Goal: Transaction & Acquisition: Purchase product/service

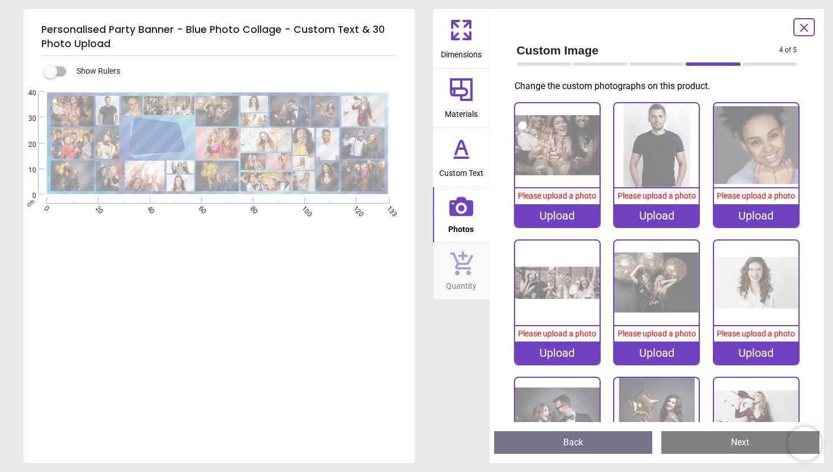
scroll to position [2, 0]
click at [558, 214] on div "Upload" at bounding box center [557, 215] width 84 height 23
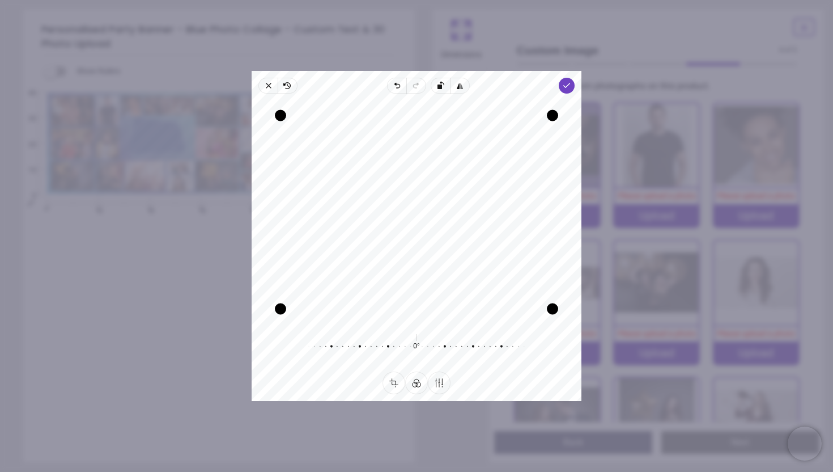
drag, startPoint x: 507, startPoint y: 228, endPoint x: 507, endPoint y: 145, distance: 83.3
click at [507, 227] on div "Recenter" at bounding box center [417, 212] width 312 height 219
drag, startPoint x: 506, startPoint y: 108, endPoint x: 503, endPoint y: 147, distance: 39.2
click at [503, 147] on div "Recenter" at bounding box center [417, 212] width 312 height 219
click at [567, 85] on polyline "button" at bounding box center [567, 85] width 6 height 4
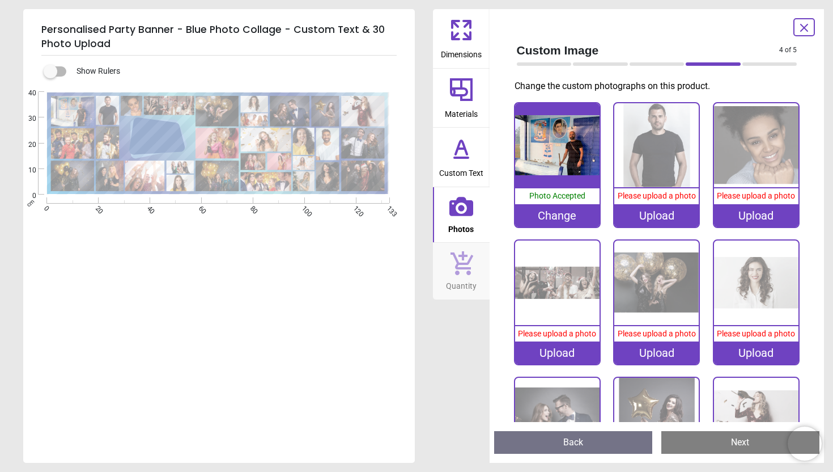
click at [668, 217] on div "Upload" at bounding box center [656, 215] width 84 height 23
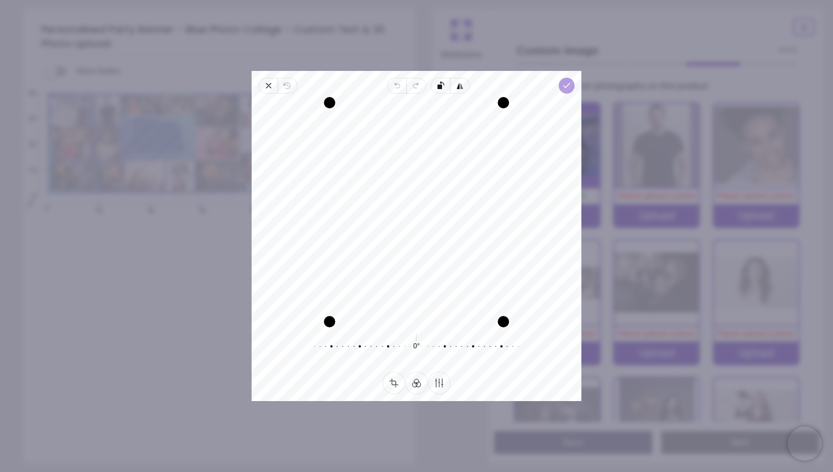
click at [569, 84] on polyline "button" at bounding box center [567, 85] width 6 height 4
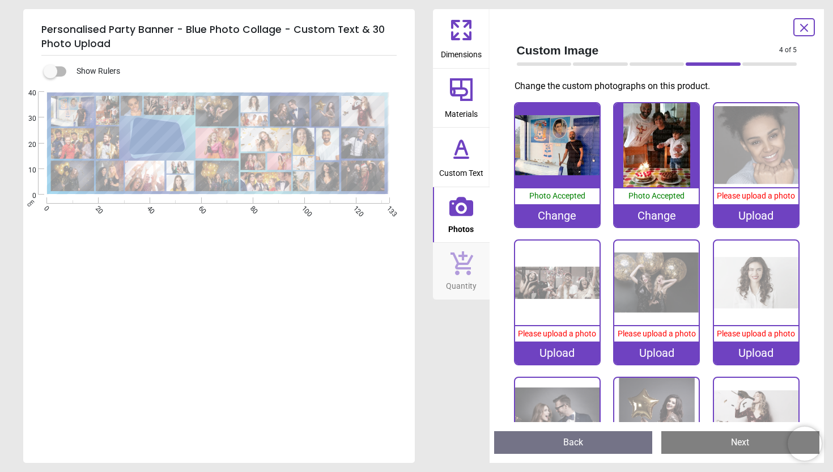
scroll to position [2, 0]
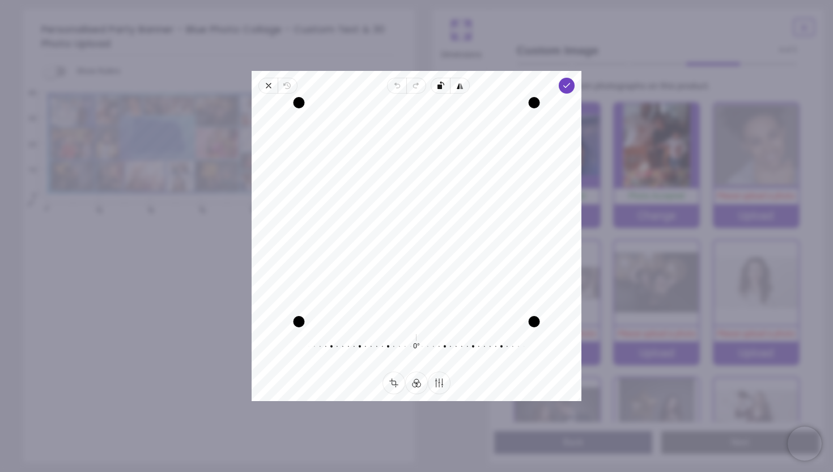
drag, startPoint x: 475, startPoint y: 177, endPoint x: 493, endPoint y: 342, distance: 165.9
click at [493, 342] on div "Recenter 0° Reset" at bounding box center [417, 233] width 330 height 278
click at [507, 303] on div "Recenter" at bounding box center [417, 212] width 312 height 219
click at [570, 85] on icon "button" at bounding box center [566, 85] width 9 height 9
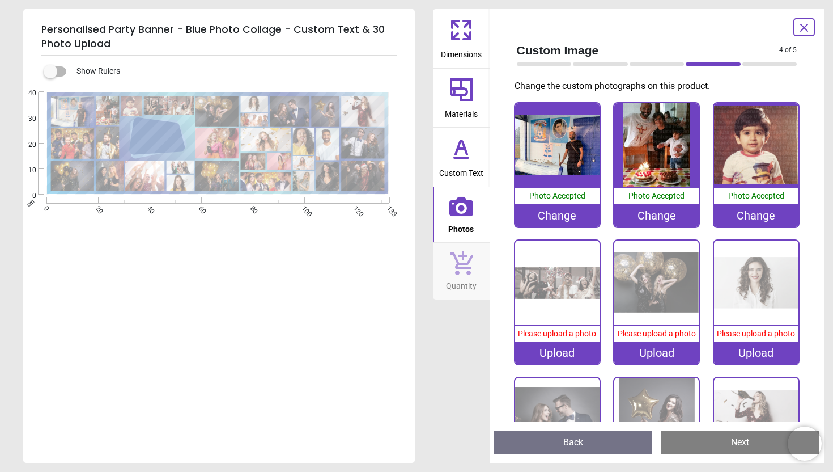
click at [541, 354] on div "Upload" at bounding box center [557, 352] width 84 height 23
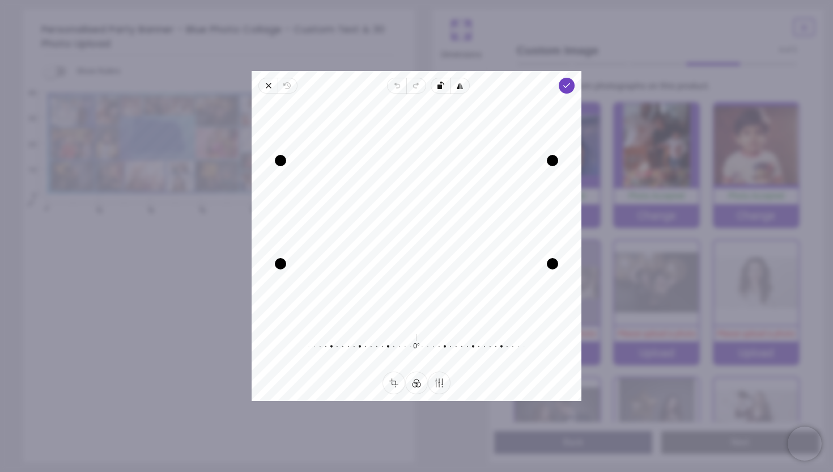
drag, startPoint x: 482, startPoint y: 238, endPoint x: 484, endPoint y: 266, distance: 28.4
click at [484, 266] on div "Recenter" at bounding box center [417, 212] width 312 height 219
click at [269, 86] on icon "button" at bounding box center [268, 85] width 5 height 5
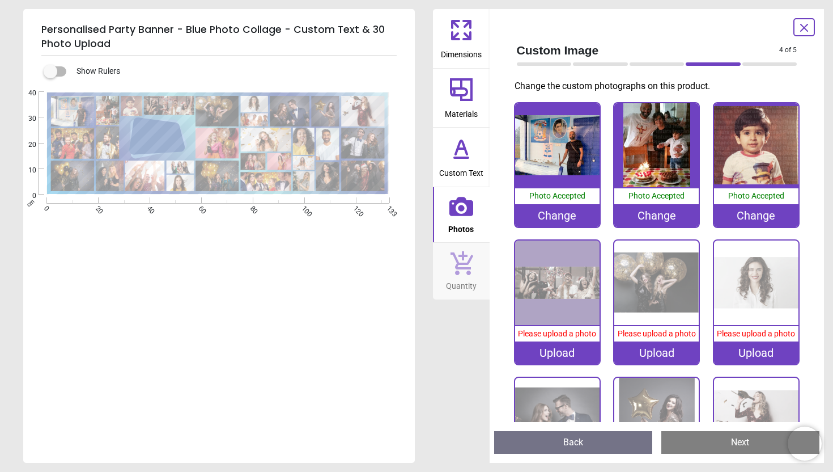
click at [554, 358] on div "Upload" at bounding box center [557, 352] width 84 height 23
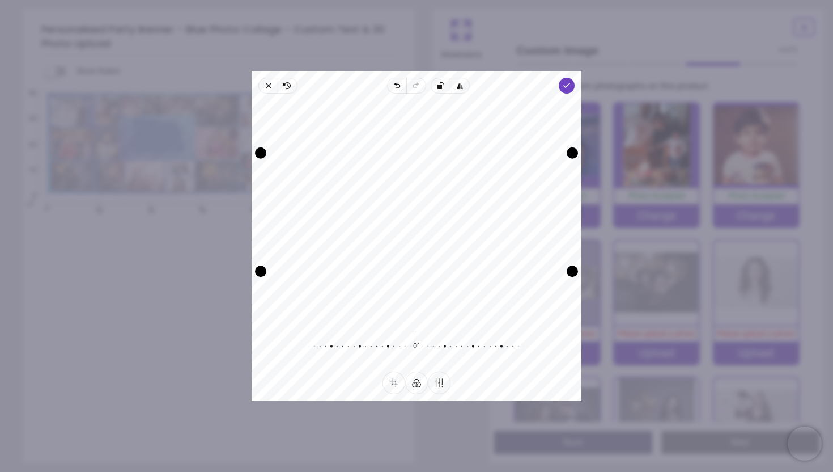
drag, startPoint x: 494, startPoint y: 219, endPoint x: 493, endPoint y: 470, distance: 250.6
click at [493, 325] on div "× Trustpilot Product Reviews 5 /5 ( 104 reviews) [PERSON_NAME] Husband Amazing …" at bounding box center [601, 285] width 352 height 82
drag, startPoint x: 484, startPoint y: 230, endPoint x: 481, endPoint y: 287, distance: 56.7
click at [481, 287] on div "Recenter" at bounding box center [417, 212] width 312 height 219
drag, startPoint x: 440, startPoint y: 154, endPoint x: 442, endPoint y: 132, distance: 21.6
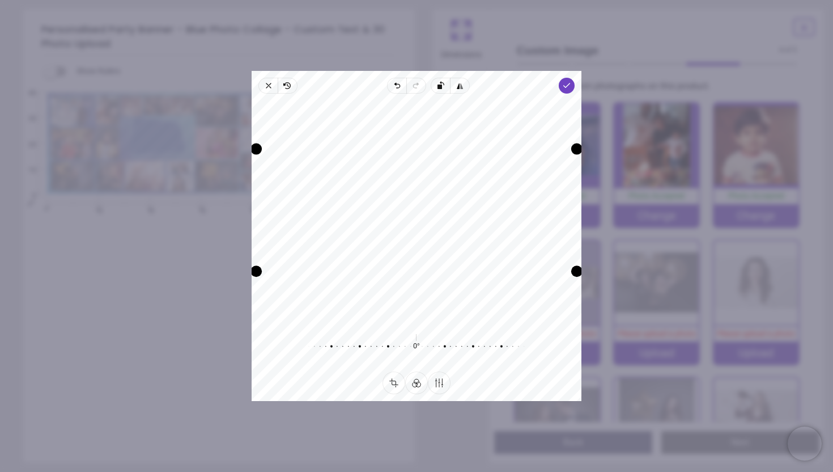
click at [442, 132] on div "Recenter" at bounding box center [417, 212] width 312 height 219
drag, startPoint x: 574, startPoint y: 253, endPoint x: 603, endPoint y: 311, distance: 64.1
click at [603, 311] on div "× Trustpilot Product Reviews 5 /5 ( 104 reviews) [PERSON_NAME] Husband Amazing …" at bounding box center [601, 285] width 352 height 82
click at [504, 227] on div "Recenter" at bounding box center [417, 212] width 312 height 219
drag, startPoint x: 499, startPoint y: 238, endPoint x: 494, endPoint y: 255, distance: 17.8
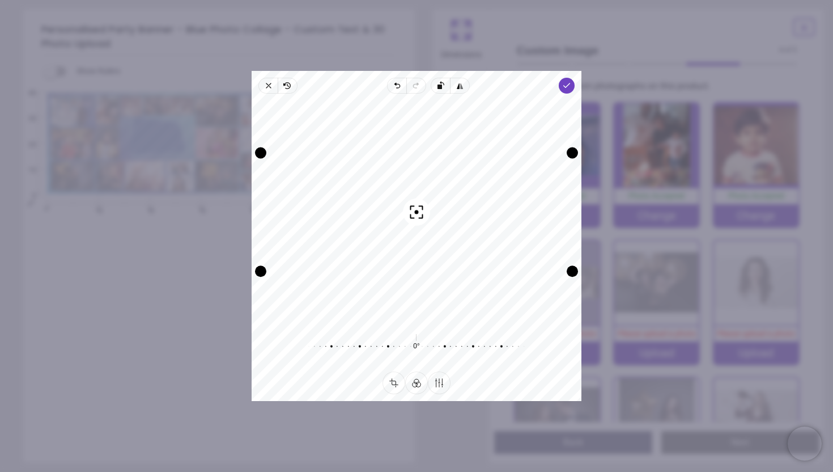
click at [494, 255] on div "Recenter" at bounding box center [417, 212] width 312 height 219
drag, startPoint x: 466, startPoint y: 273, endPoint x: 467, endPoint y: 298, distance: 25.0
click at [467, 298] on div "Recenter" at bounding box center [417, 212] width 312 height 219
drag, startPoint x: 467, startPoint y: 232, endPoint x: 458, endPoint y: 224, distance: 11.6
click at [458, 224] on div "Recenter" at bounding box center [417, 212] width 312 height 219
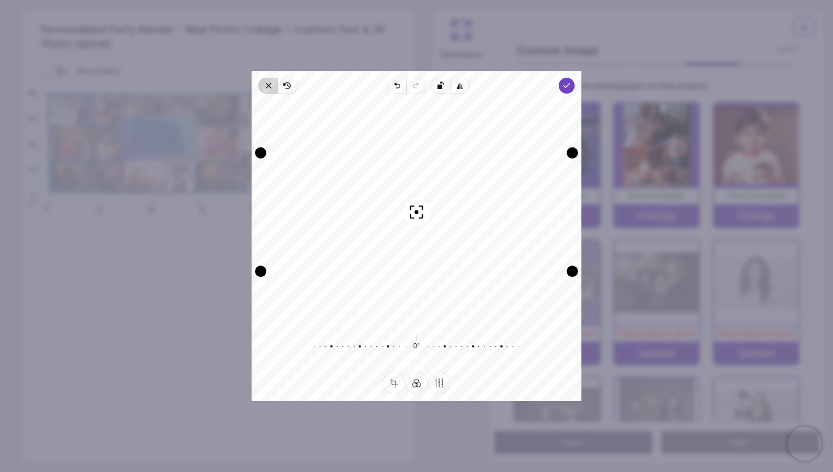
click at [266, 82] on icon "button" at bounding box center [268, 85] width 9 height 9
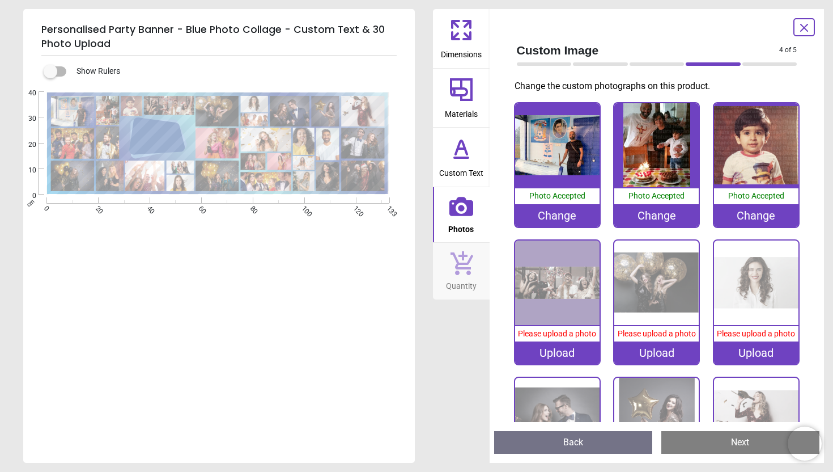
click at [558, 355] on div "Upload" at bounding box center [557, 352] width 84 height 23
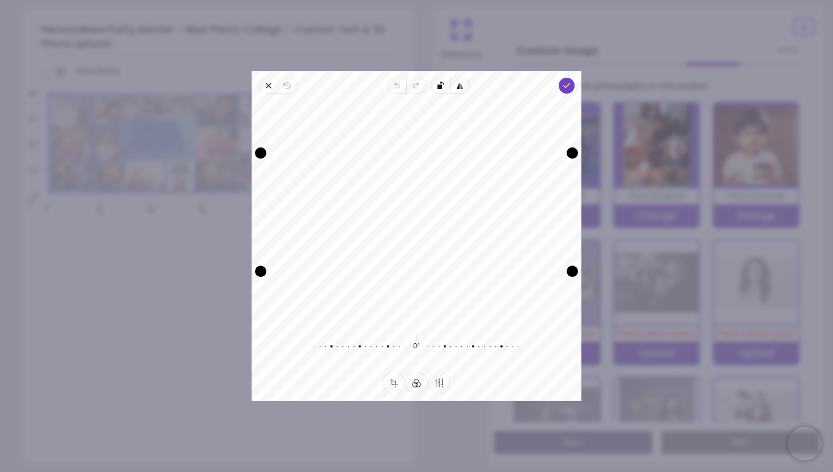
drag, startPoint x: 474, startPoint y: 219, endPoint x: 487, endPoint y: 266, distance: 48.8
click at [487, 266] on div "Recenter" at bounding box center [417, 212] width 312 height 219
